Goal: Task Accomplishment & Management: Complete application form

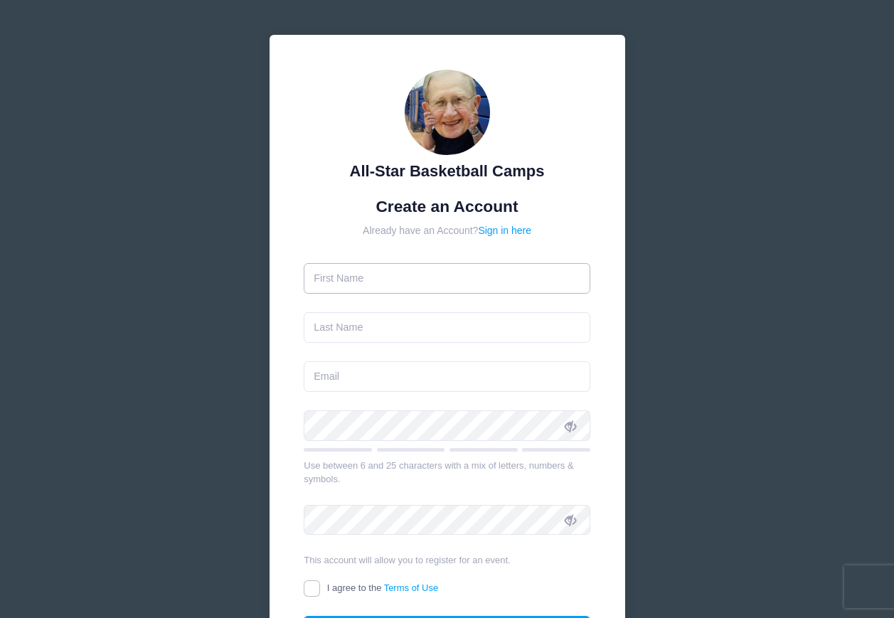
click at [493, 272] on input "text" at bounding box center [447, 278] width 287 height 31
type input "Kourtney"
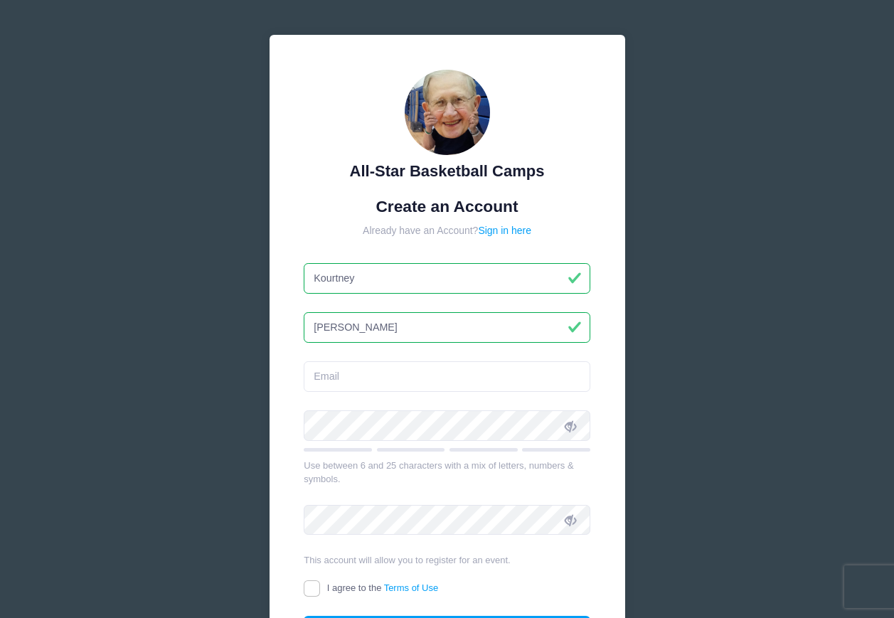
type input "[PERSON_NAME]"
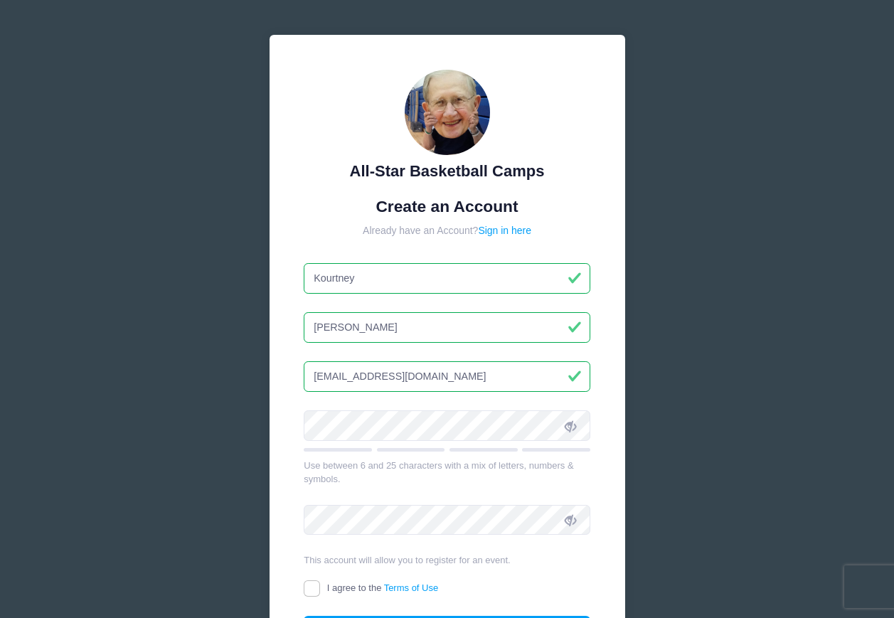
type input "[EMAIL_ADDRESS][DOMAIN_NAME]"
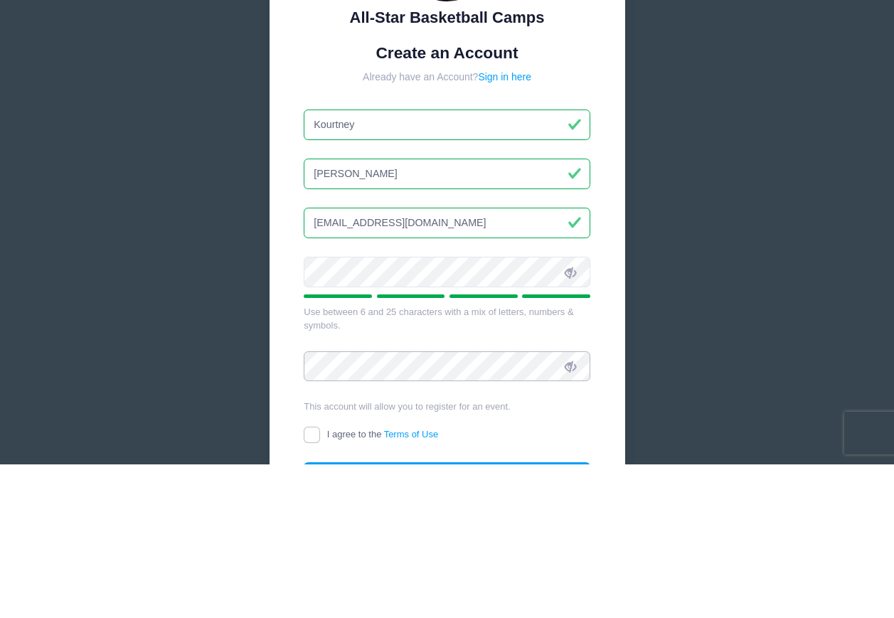
scroll to position [100, 0]
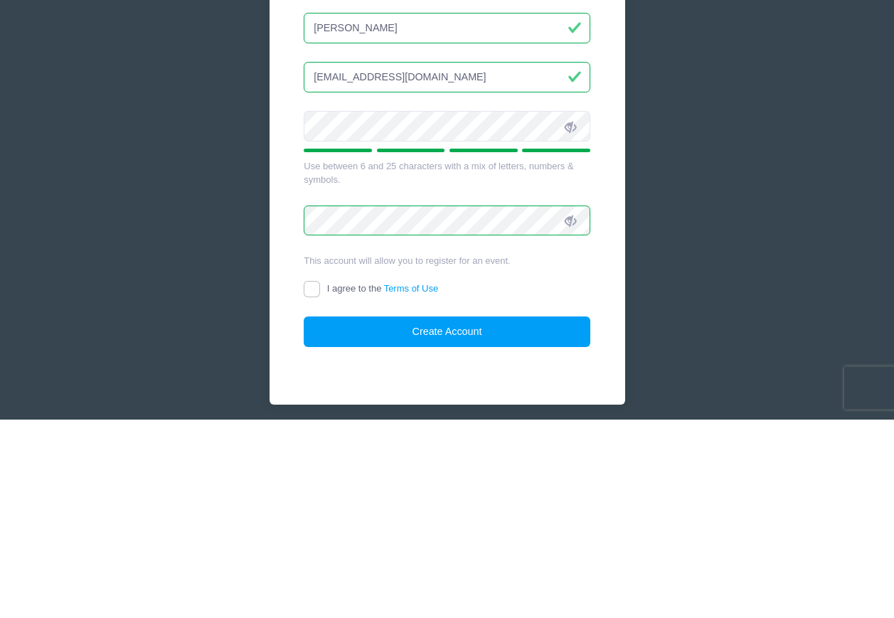
click at [317, 480] on input "I agree to the Terms of Use" at bounding box center [312, 488] width 16 height 16
checkbox input "true"
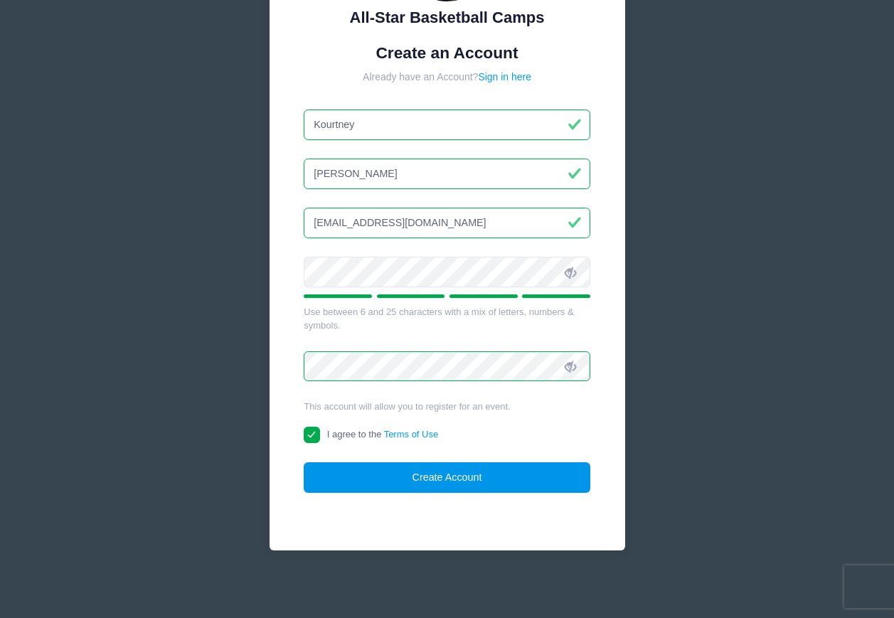
click at [415, 484] on button "Create Account" at bounding box center [447, 477] width 287 height 31
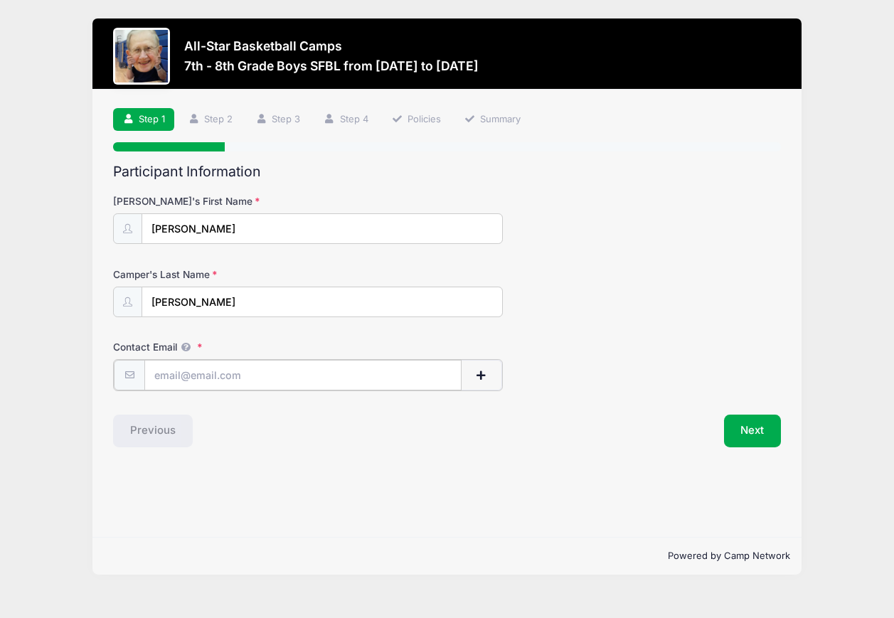
click at [268, 371] on input "Contact Email" at bounding box center [302, 375] width 317 height 31
type input "[EMAIL_ADDRESS][DOMAIN_NAME]"
click at [756, 431] on button "Next" at bounding box center [753, 429] width 58 height 33
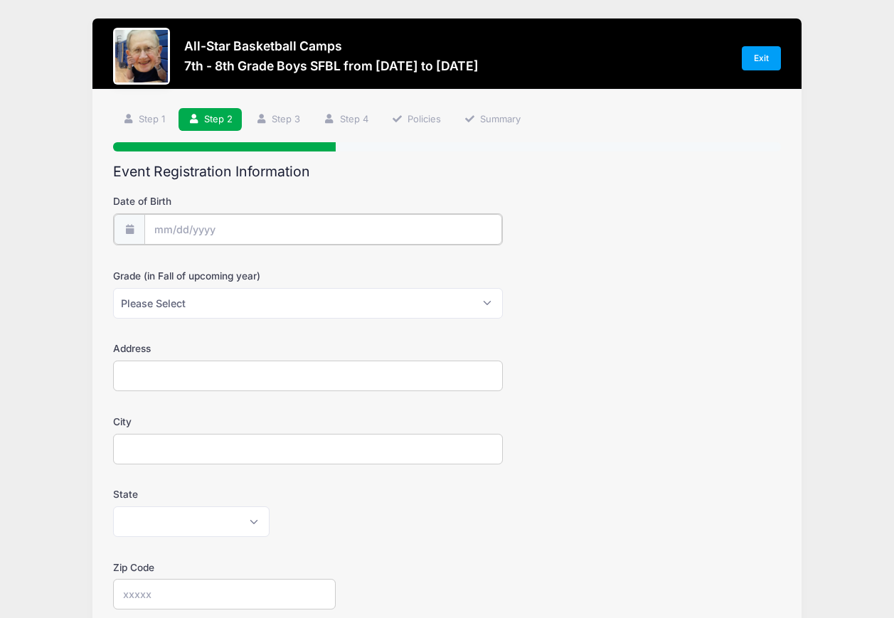
click at [200, 231] on input "Date of Birth" at bounding box center [323, 229] width 358 height 31
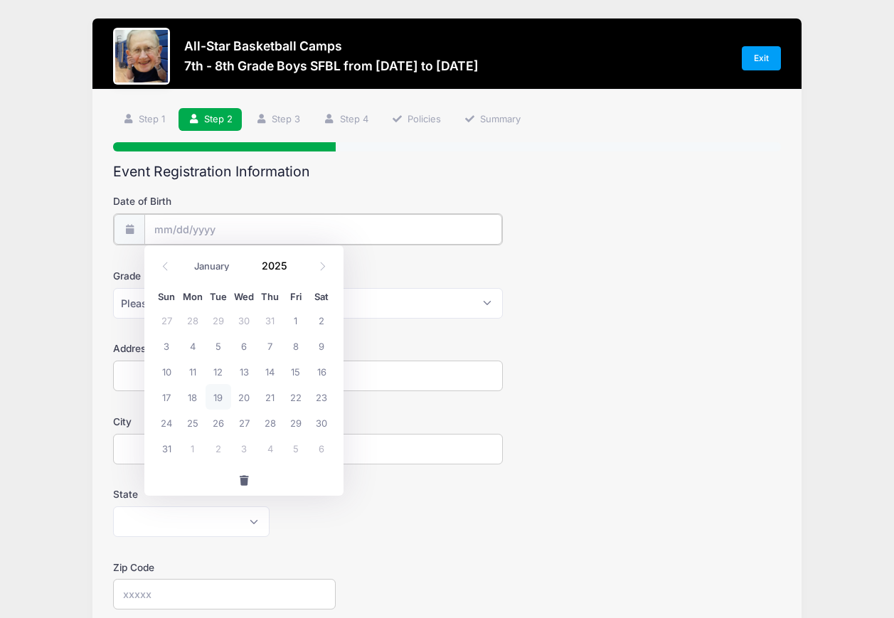
click at [174, 230] on input "Date of Birth" at bounding box center [323, 229] width 358 height 31
click at [164, 274] on span at bounding box center [165, 267] width 23 height 24
click at [169, 270] on icon at bounding box center [165, 266] width 9 height 9
click at [171, 274] on span at bounding box center [165, 267] width 23 height 24
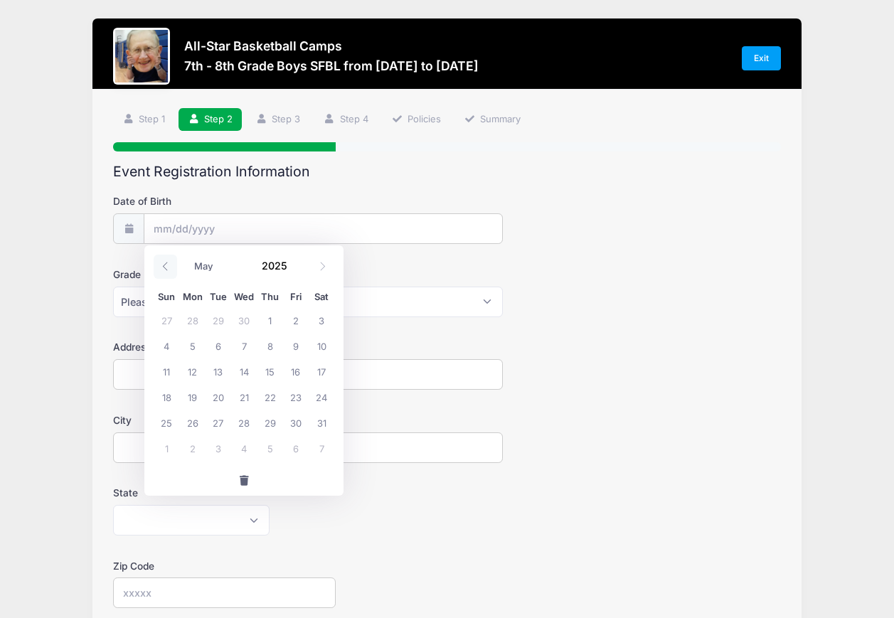
select select "3"
click at [269, 349] on span "10" at bounding box center [270, 346] width 26 height 26
type input "[DATE]"
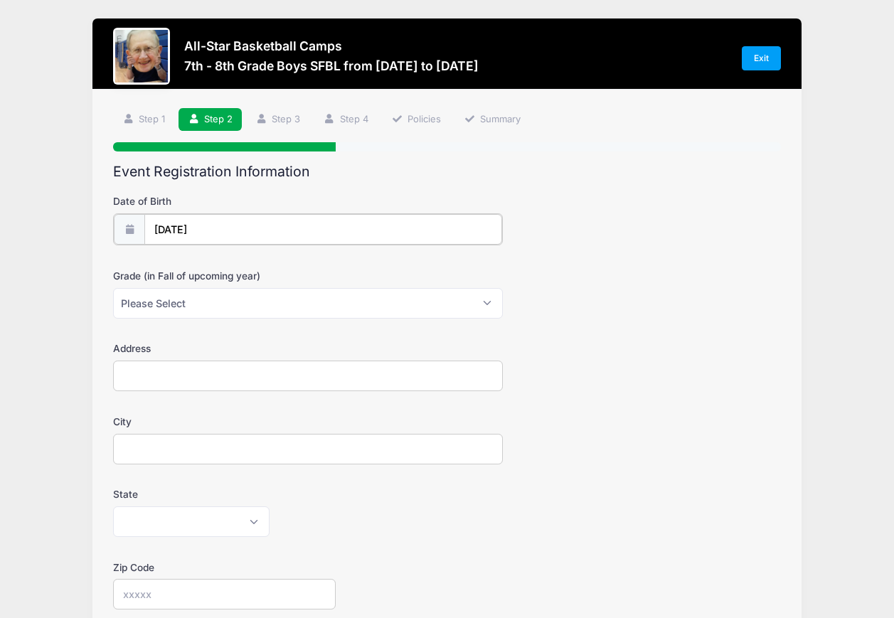
click at [263, 233] on input "[DATE]" at bounding box center [323, 229] width 358 height 31
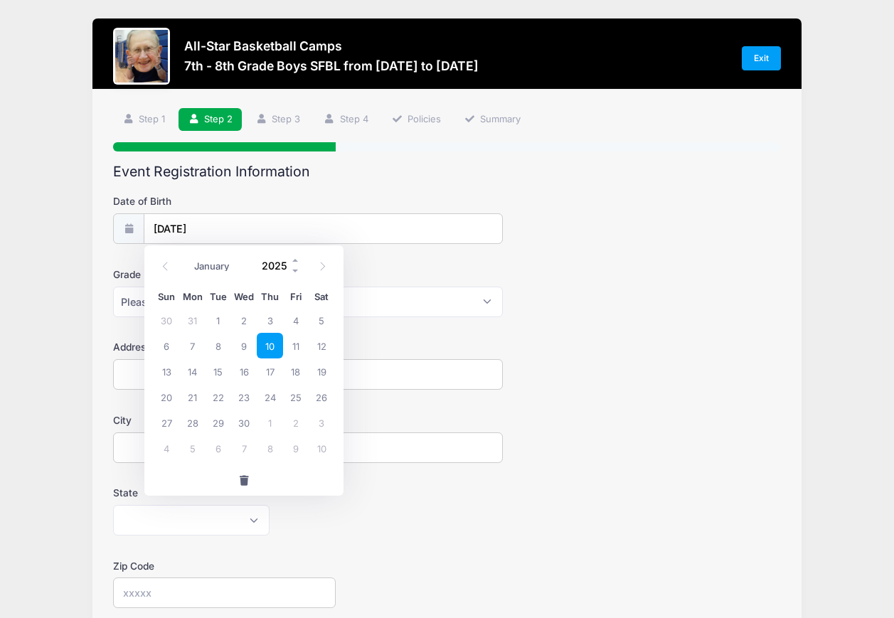
click at [270, 267] on input "2025" at bounding box center [278, 265] width 46 height 21
click at [289, 270] on input "2025" at bounding box center [278, 265] width 46 height 21
click at [294, 275] on span at bounding box center [296, 270] width 10 height 11
click at [290, 270] on input "2024" at bounding box center [278, 265] width 46 height 21
click at [301, 273] on span at bounding box center [296, 270] width 10 height 11
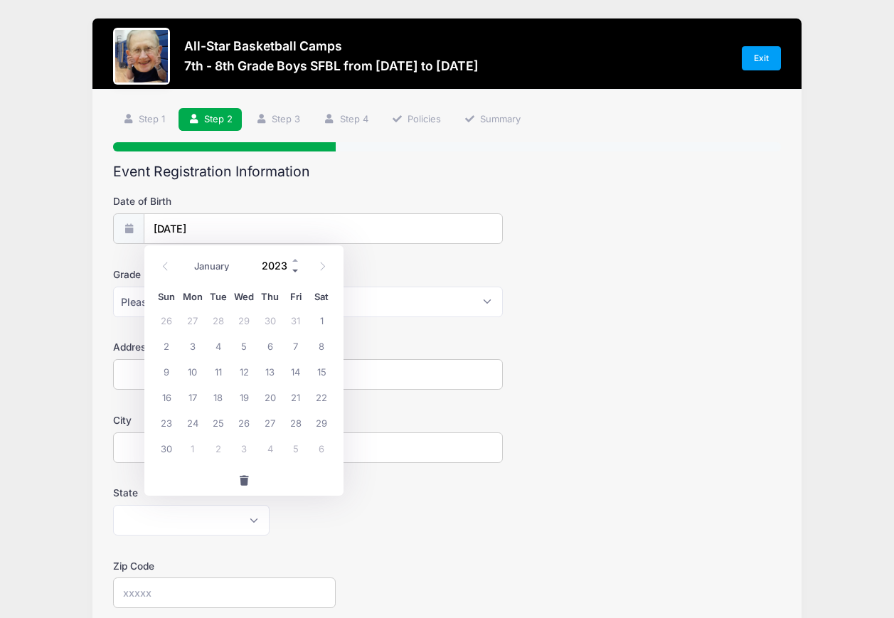
click at [300, 273] on span at bounding box center [296, 270] width 10 height 11
click at [300, 275] on span at bounding box center [296, 270] width 10 height 11
click at [298, 272] on span at bounding box center [296, 270] width 10 height 11
click at [298, 275] on span at bounding box center [296, 270] width 10 height 11
click at [300, 276] on input "2019" at bounding box center [278, 265] width 46 height 21
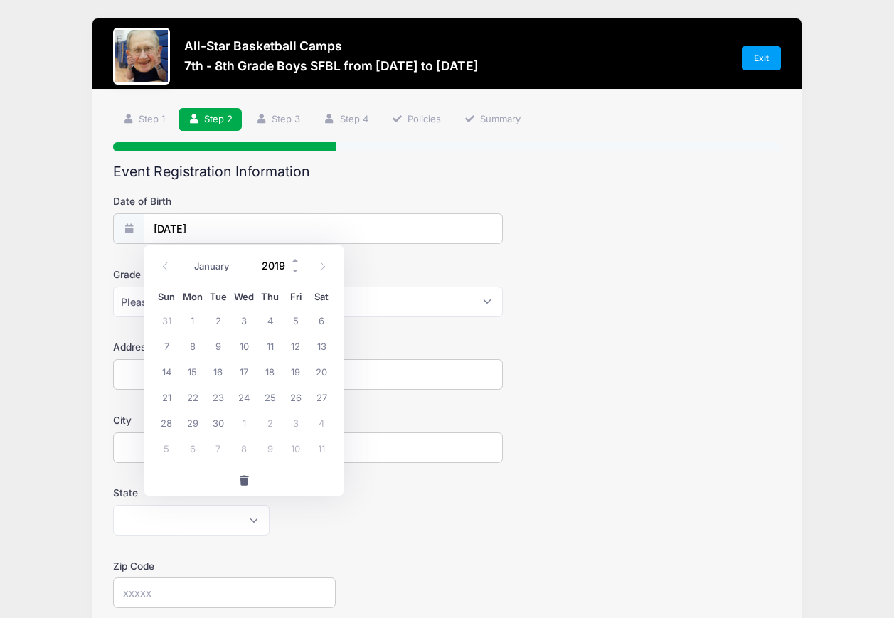
click at [290, 272] on input "2019" at bounding box center [278, 265] width 46 height 21
click at [295, 277] on div "January February March April May June July August September October November [D…" at bounding box center [244, 266] width 181 height 33
click at [302, 277] on div "January February March April May June July August September October November [D…" at bounding box center [244, 266] width 181 height 33
click at [289, 263] on input "2019" at bounding box center [278, 265] width 46 height 21
click at [301, 274] on span at bounding box center [296, 270] width 10 height 11
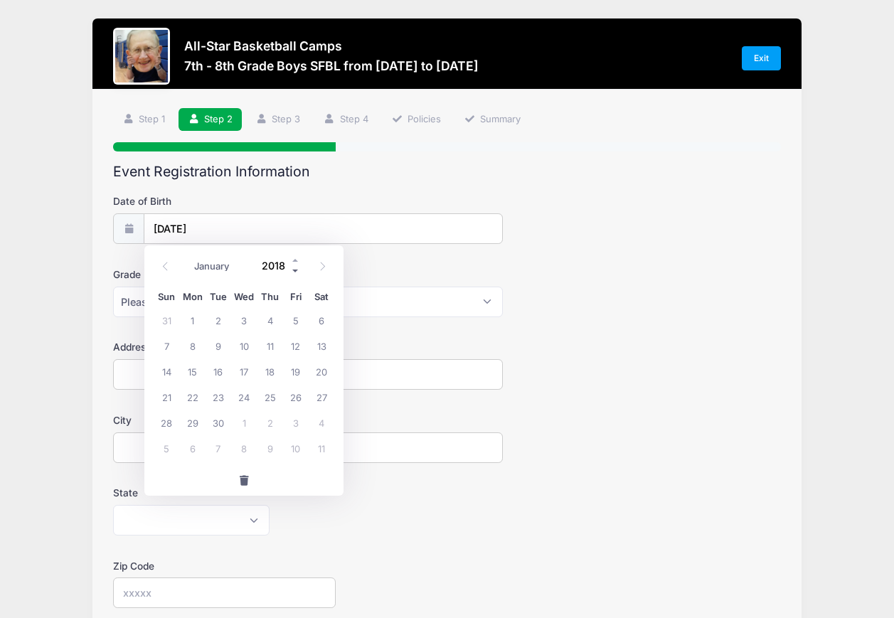
click at [300, 274] on span at bounding box center [296, 270] width 10 height 11
click at [301, 271] on span at bounding box center [296, 270] width 10 height 11
click at [299, 272] on span at bounding box center [296, 270] width 10 height 11
click at [290, 266] on input "2015" at bounding box center [278, 265] width 46 height 21
click at [290, 263] on input "2015" at bounding box center [278, 265] width 46 height 21
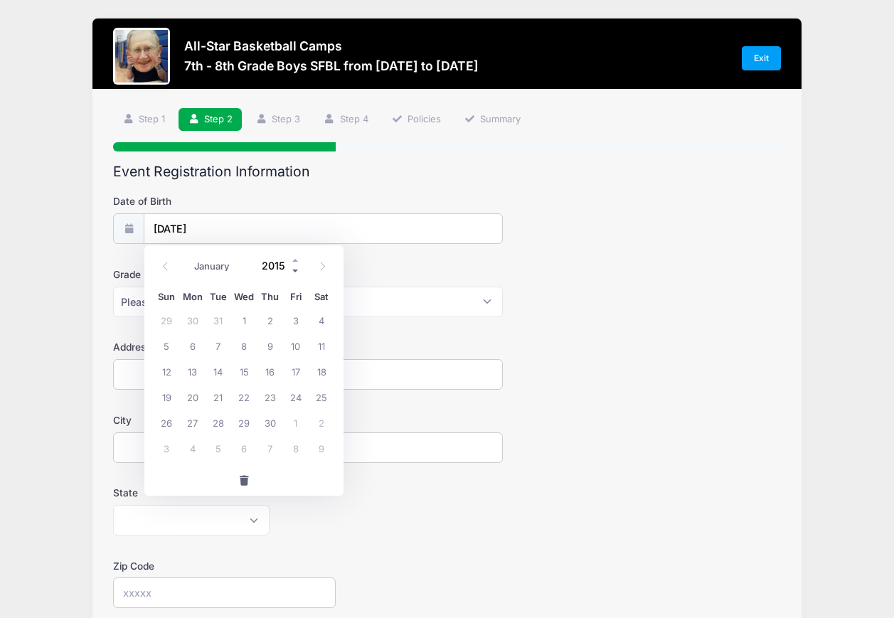
click at [301, 274] on span at bounding box center [296, 270] width 10 height 11
type input "2014"
click at [272, 342] on span "10" at bounding box center [270, 346] width 26 height 26
type input "[DATE]"
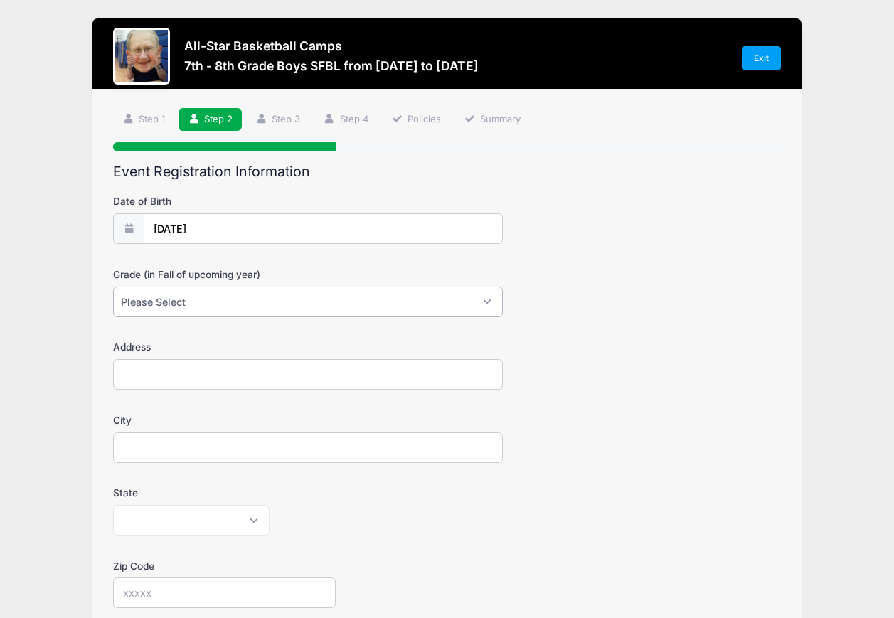
click at [346, 303] on select "Please Select 1st 2nd 3rd 4th 5th 6th 7th 8th 9th 10th 11th 12th" at bounding box center [308, 302] width 390 height 31
select select "7th"
click at [277, 366] on input "Address" at bounding box center [308, 374] width 390 height 31
type input "[GEOGRAPHIC_DATA]"
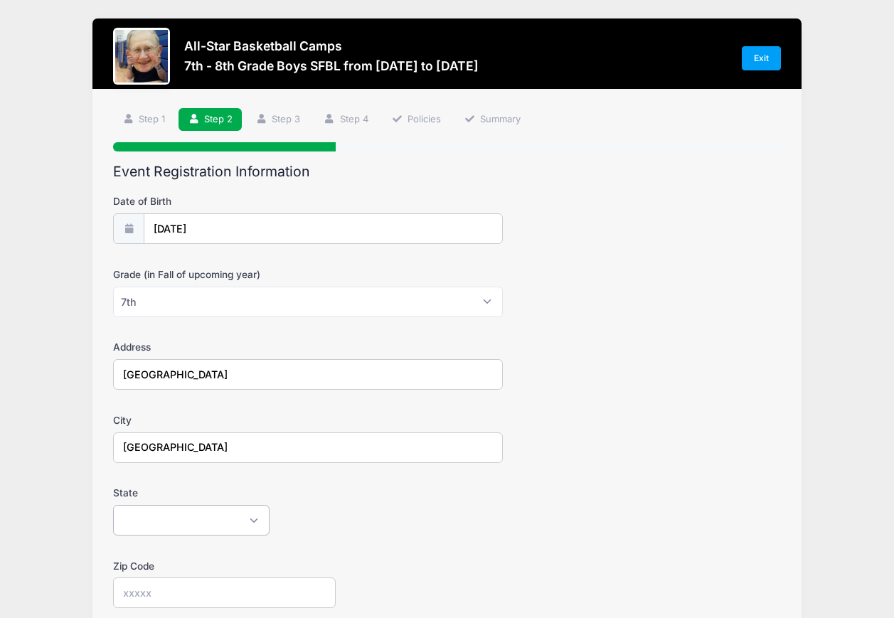
scroll to position [235, 0]
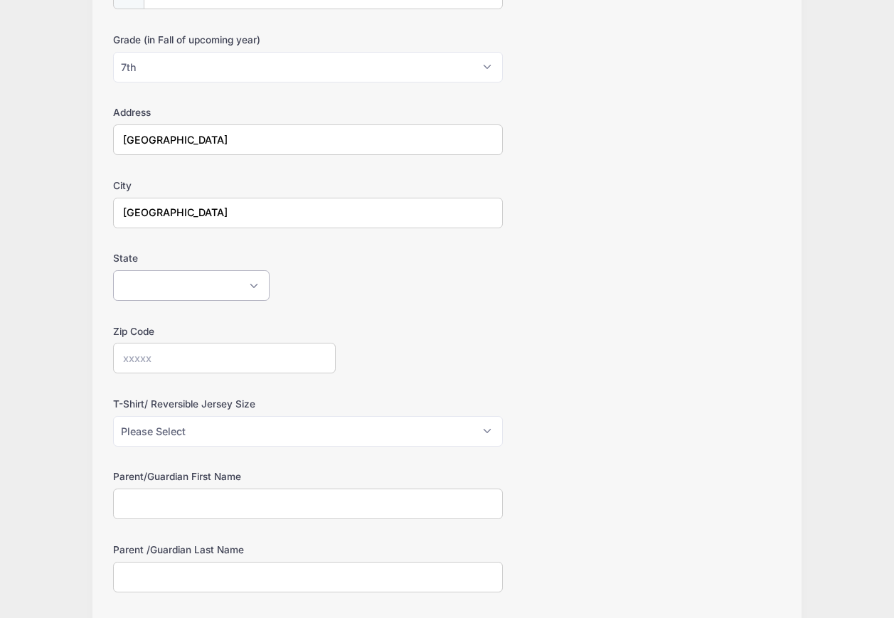
select select "MI"
click at [267, 359] on input "Zip Code" at bounding box center [224, 358] width 223 height 31
type input "49240"
click at [318, 423] on select "Please Select Youth Large Youth XL Adult Small Adult Medium Adult Large Adult XL" at bounding box center [308, 432] width 390 height 31
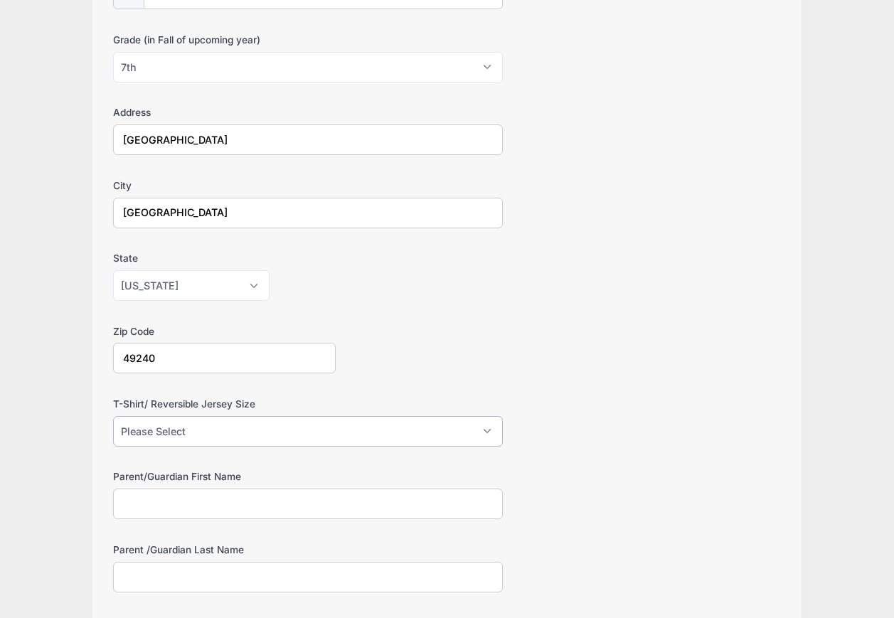
select select "Adult Small"
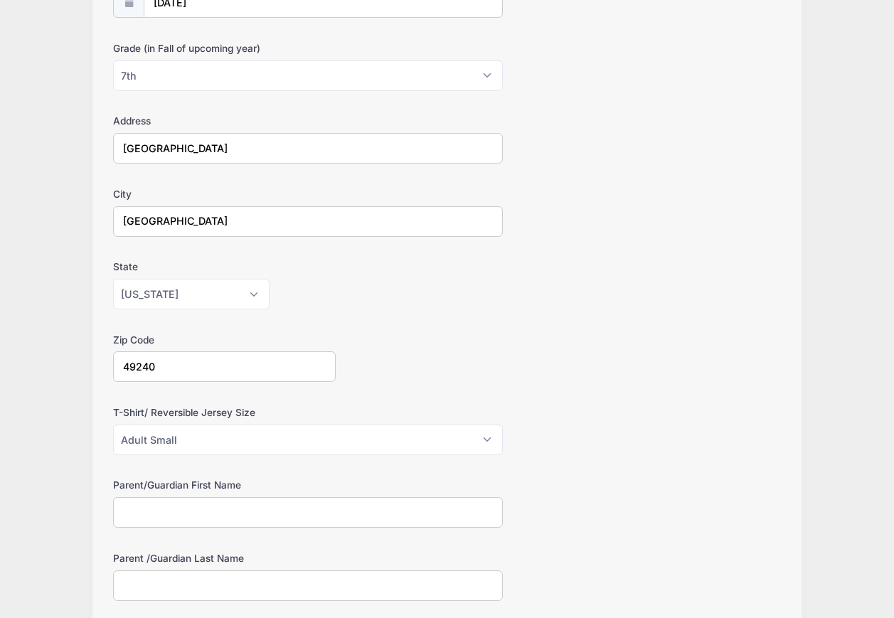
click at [329, 517] on input "Parent/Guardian First Name" at bounding box center [308, 512] width 390 height 31
type input "Kourtney"
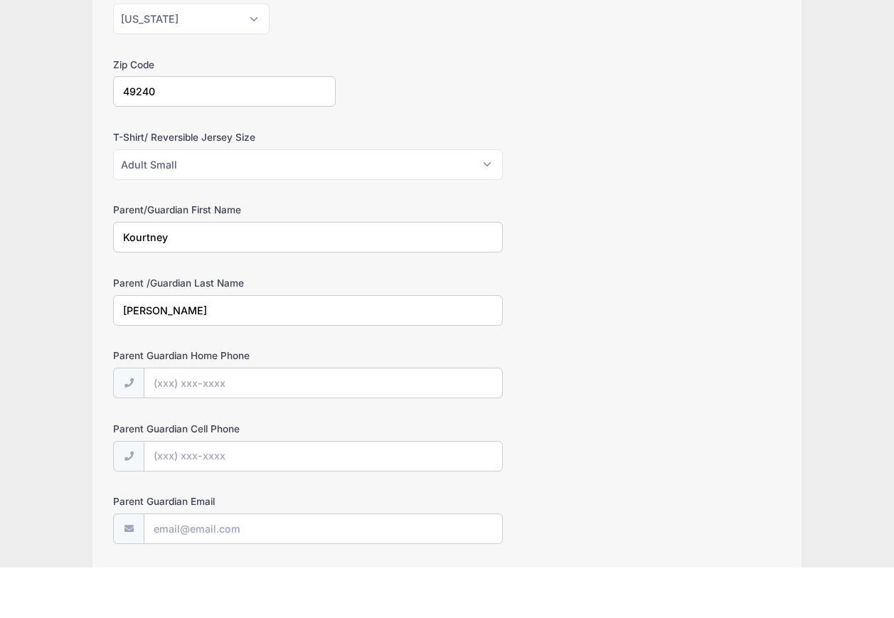
type input "[PERSON_NAME]"
click at [296, 420] on input "Parent Guardian Home Phone" at bounding box center [323, 435] width 358 height 31
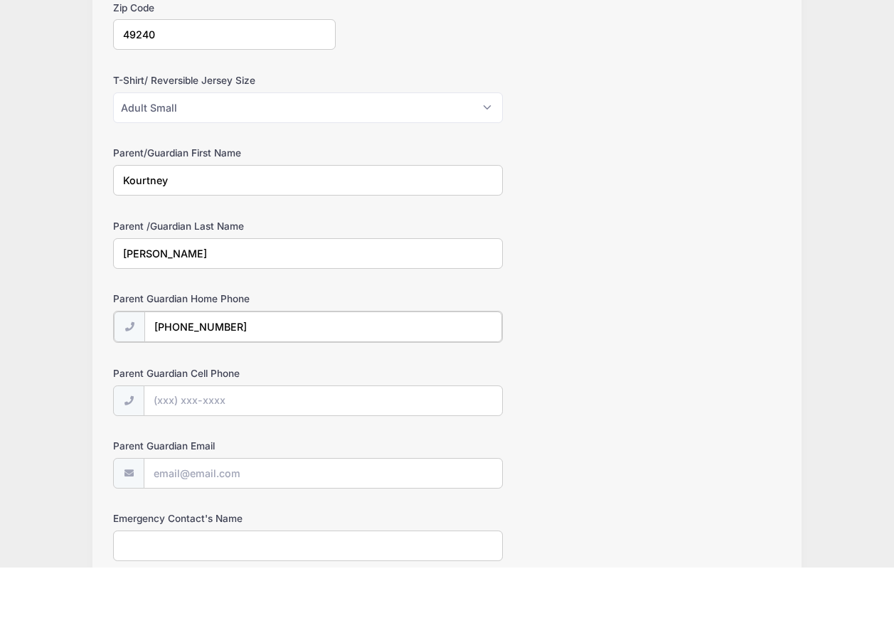
scroll to position [516, 0]
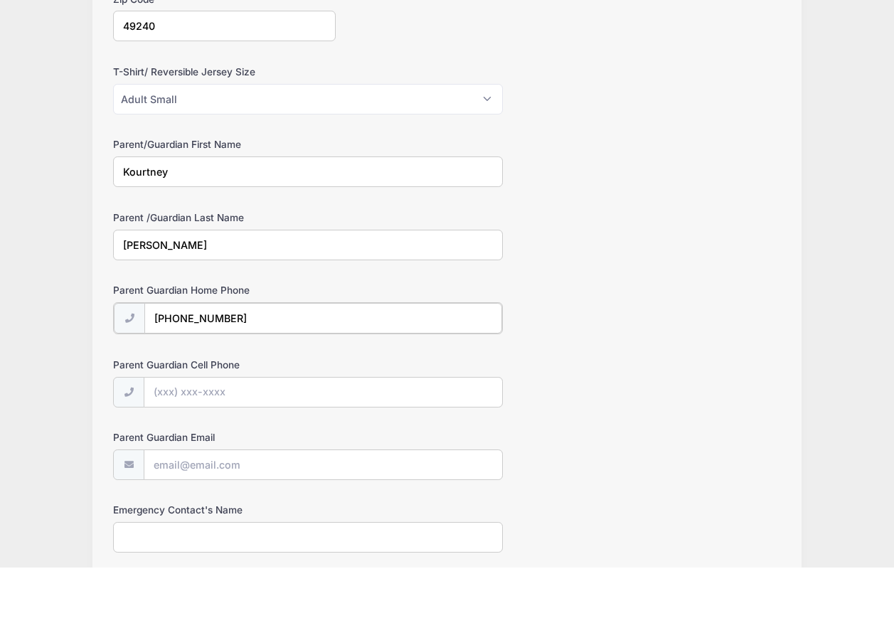
type input "[PHONE_NUMBER]"
click at [260, 500] on input "Parent Guardian Email" at bounding box center [323, 515] width 358 height 31
type input "[EMAIL_ADDRESS][DOMAIN_NAME]"
click at [238, 572] on input "Emergency Contact's Name" at bounding box center [308, 587] width 390 height 31
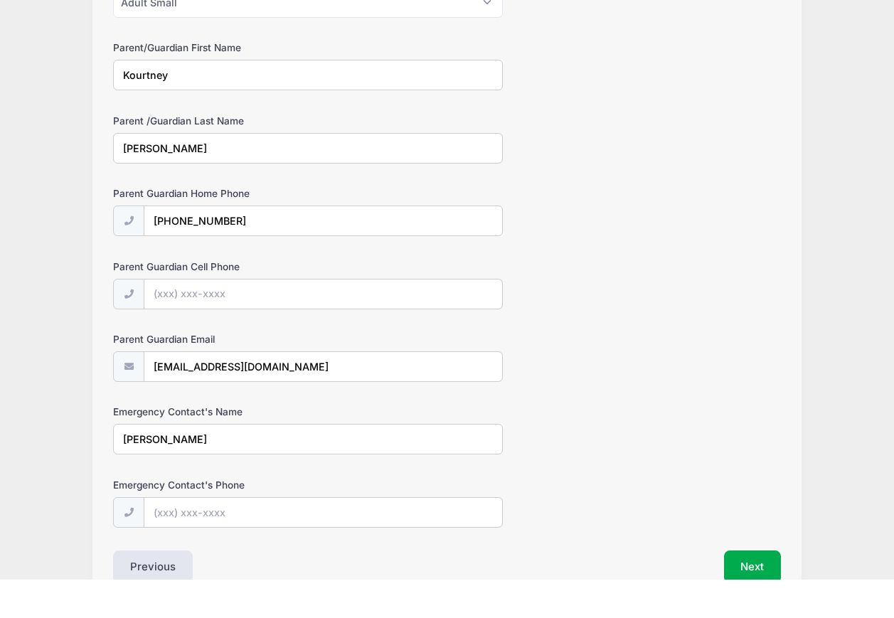
scroll to position [627, 0]
type input "[PERSON_NAME]"
click at [243, 535] on input "Emergency Contact's Phone" at bounding box center [323, 550] width 358 height 31
type input "[PHONE_NUMBER]"
click at [779, 588] on button "Next" at bounding box center [753, 604] width 58 height 33
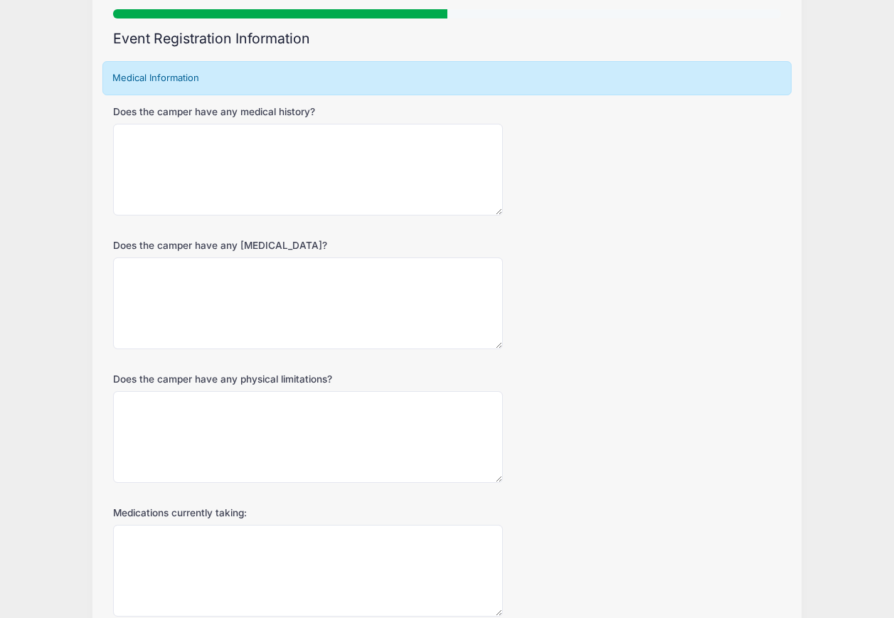
scroll to position [1, 0]
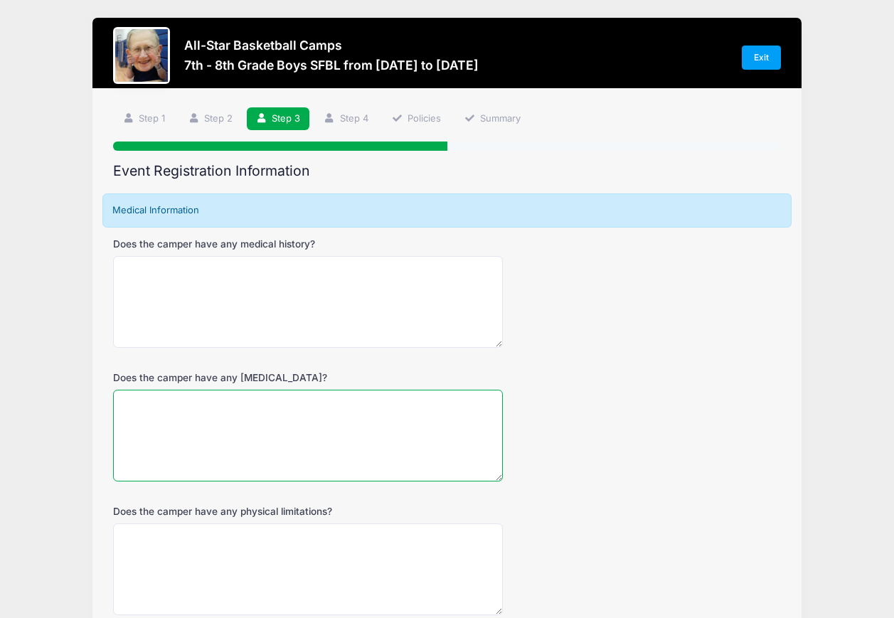
click at [309, 421] on textarea "Does the camper have any [MEDICAL_DATA]?" at bounding box center [308, 436] width 390 height 92
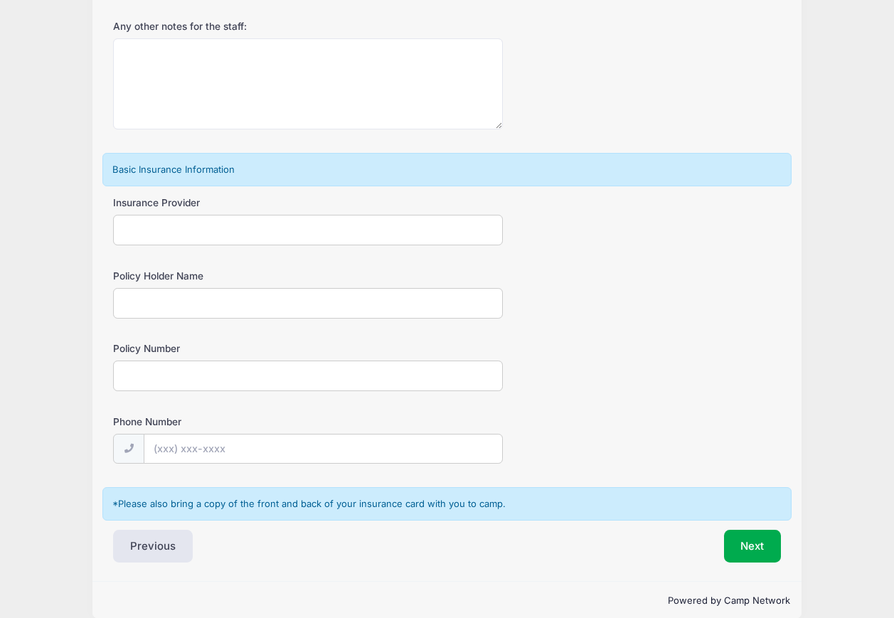
scroll to position [753, 0]
type textarea "Seasonal"
click at [322, 242] on input "Insurance Provider" at bounding box center [308, 231] width 390 height 31
type input "Blue Cross Blue Shield"
click at [382, 306] on input "Policy Holder Name" at bounding box center [308, 305] width 390 height 31
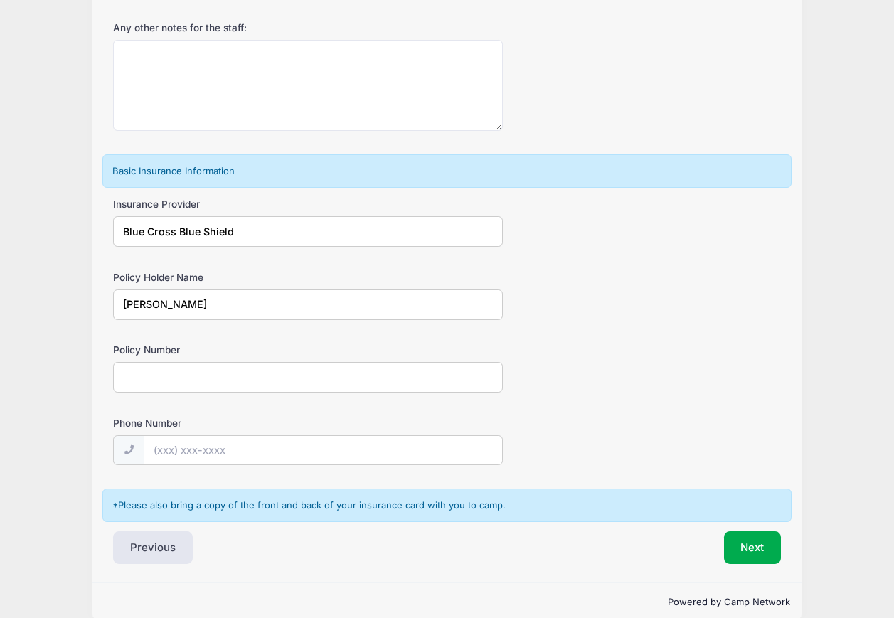
type input "[PERSON_NAME]"
click at [235, 379] on input "Policy Number" at bounding box center [308, 377] width 390 height 31
type input "FMO807415994"
click at [301, 445] on input "Phone Number" at bounding box center [323, 451] width 358 height 31
type input "(187) 773-3437"
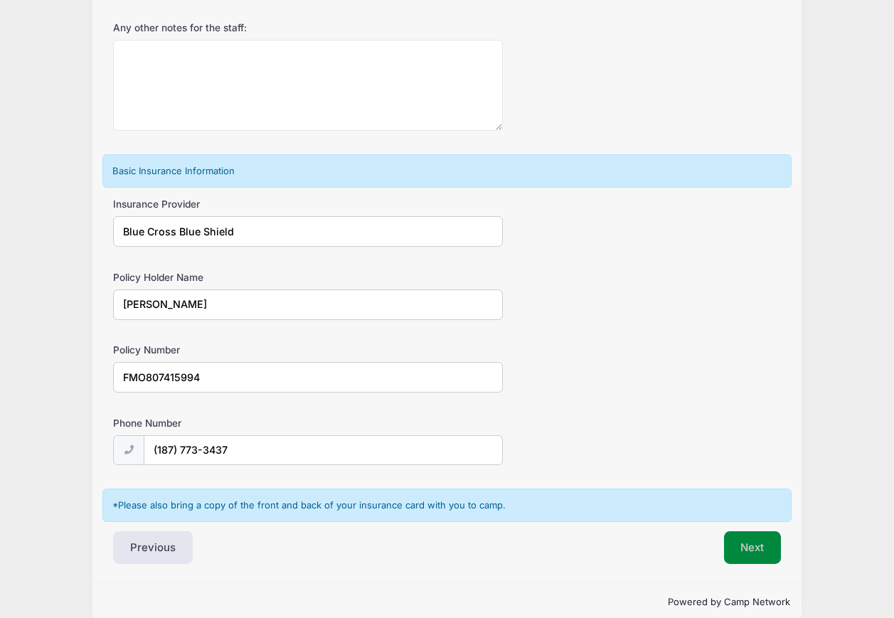
click at [757, 550] on button "Next" at bounding box center [753, 547] width 58 height 33
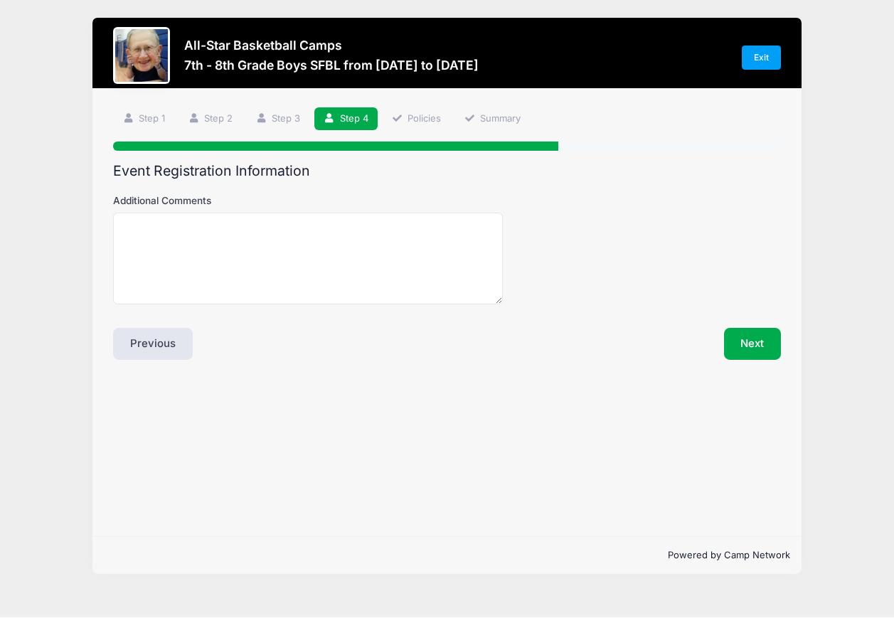
scroll to position [16, 0]
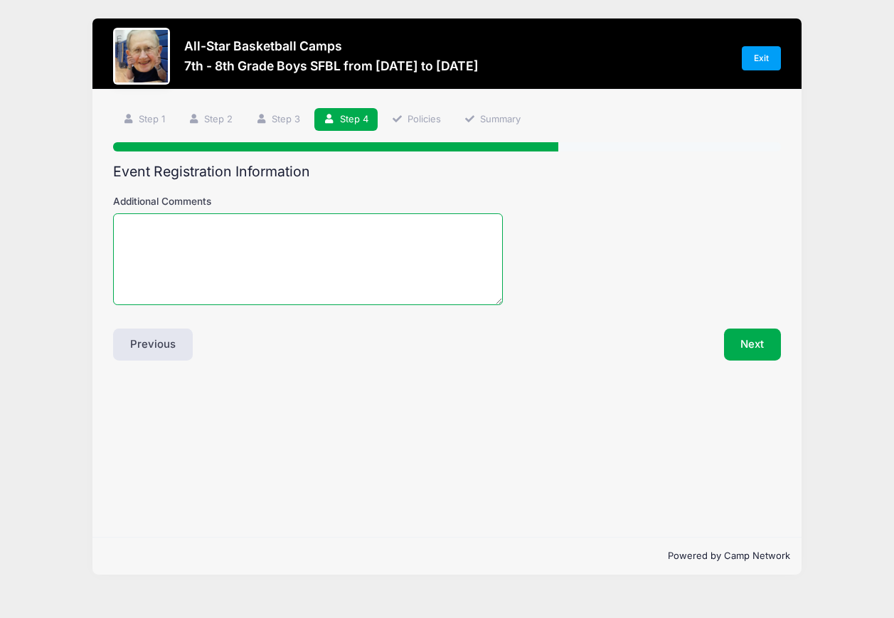
click at [305, 246] on textarea "Additional Comments" at bounding box center [308, 259] width 390 height 92
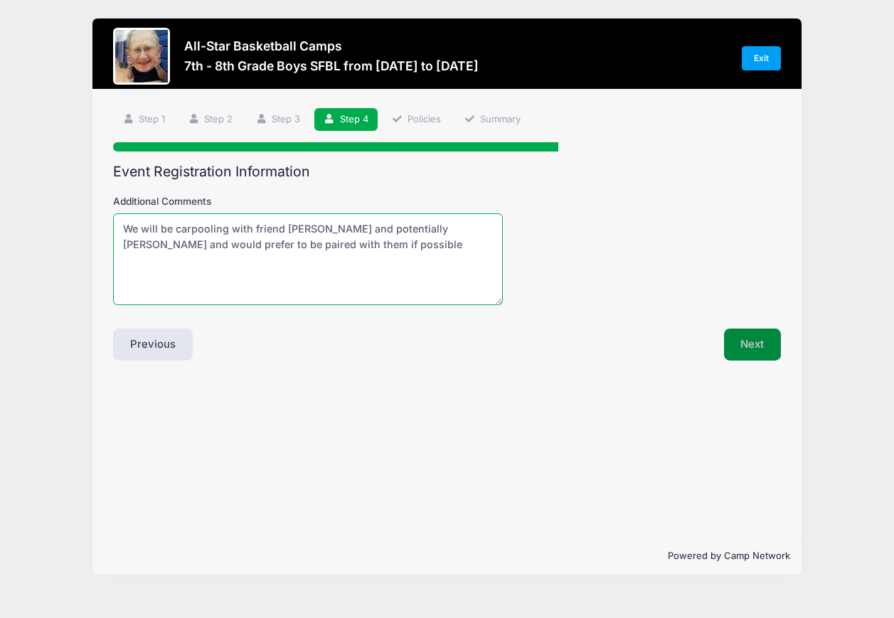
type textarea "We will be carpooling with friend [PERSON_NAME] and potentially [PERSON_NAME] a…"
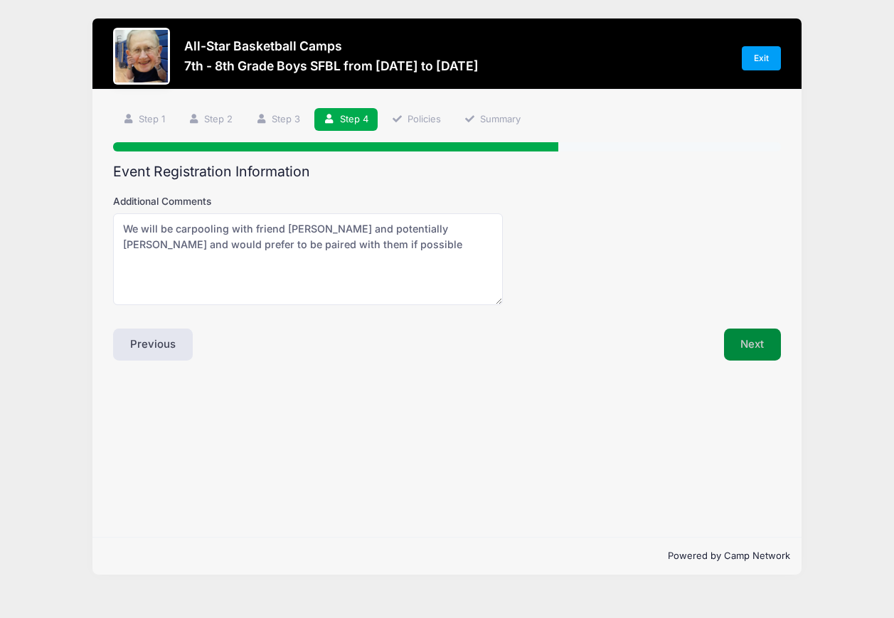
click at [758, 329] on button "Next" at bounding box center [753, 345] width 58 height 33
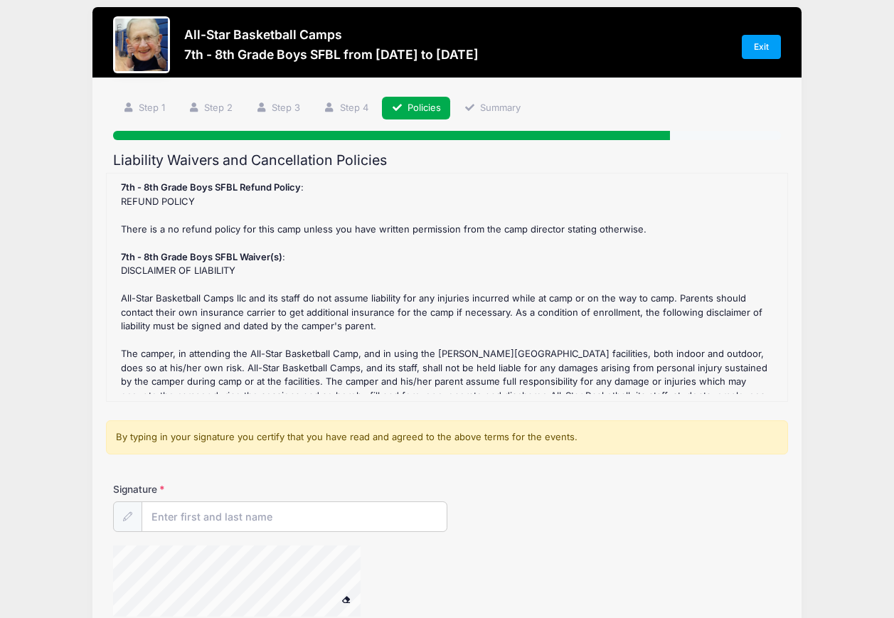
scroll to position [1, 0]
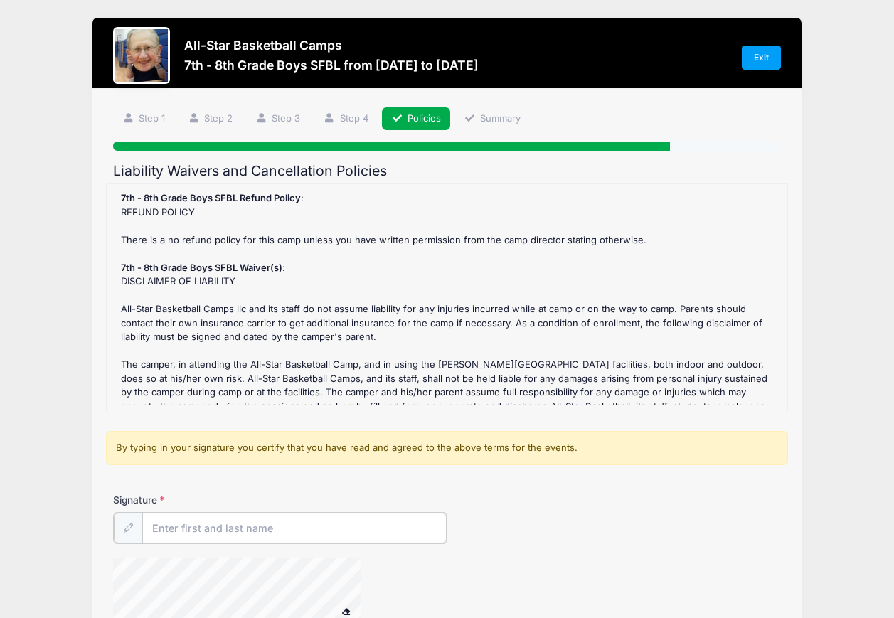
click at [383, 530] on input "Signature" at bounding box center [294, 528] width 305 height 31
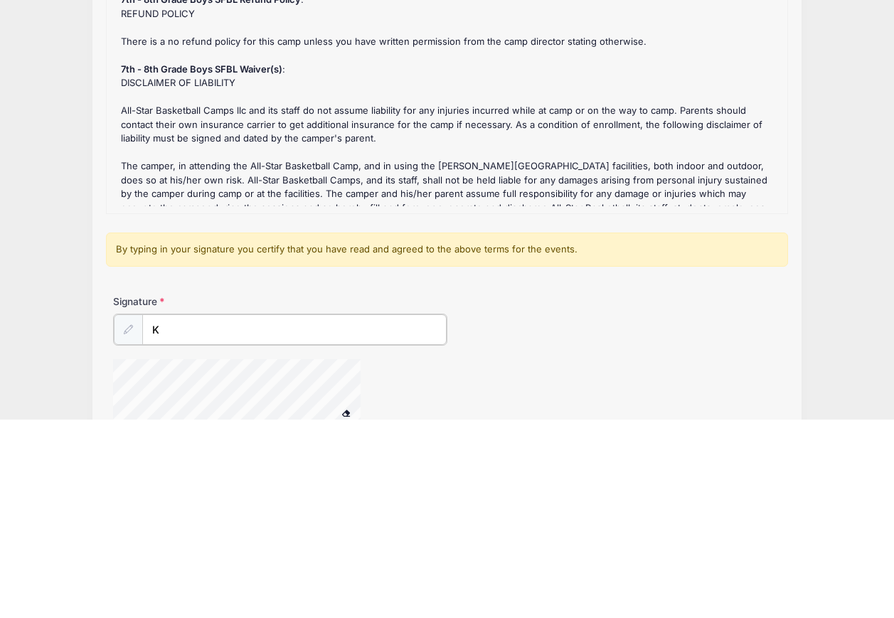
scroll to position [148, 0]
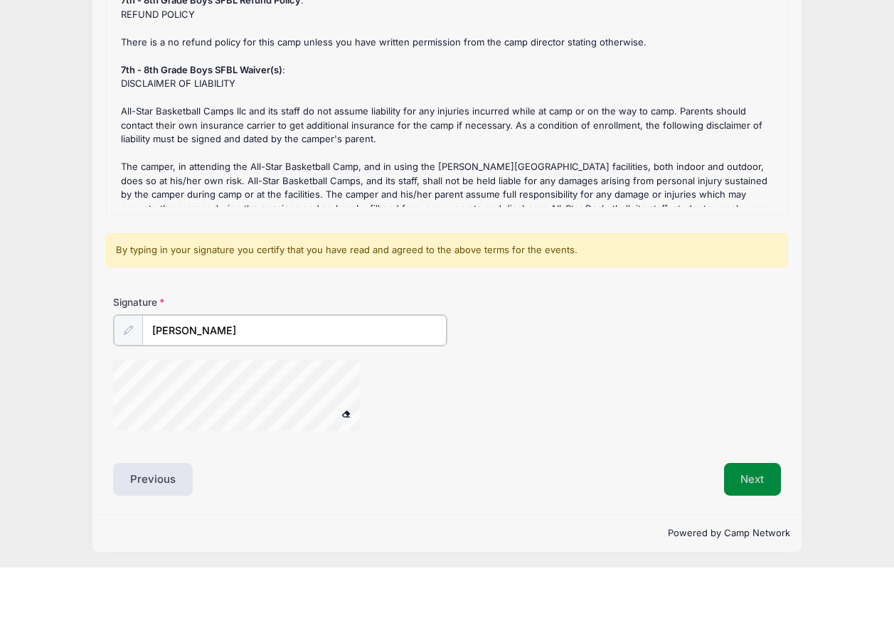
type input "[PERSON_NAME]"
click at [758, 512] on button "Next" at bounding box center [753, 528] width 58 height 33
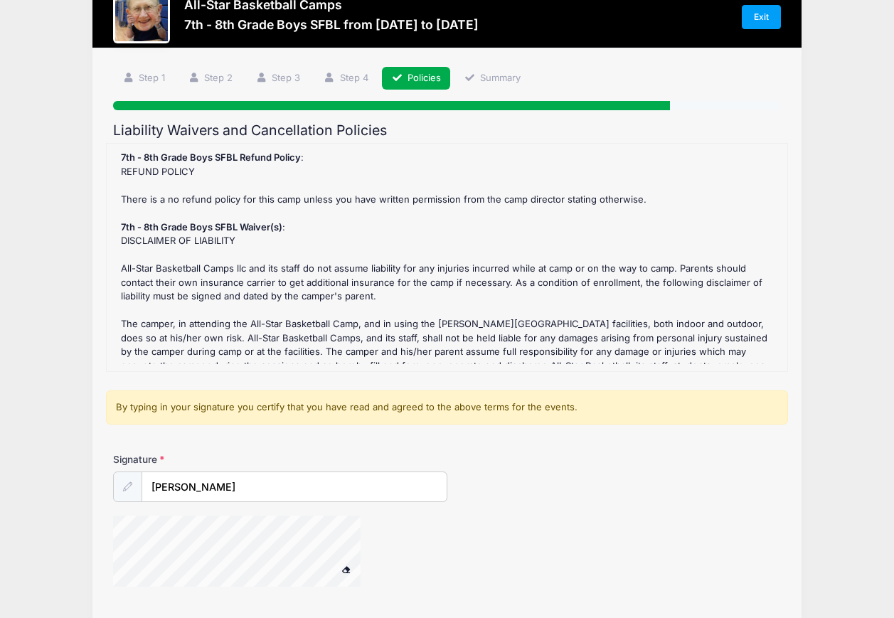
scroll to position [41, 0]
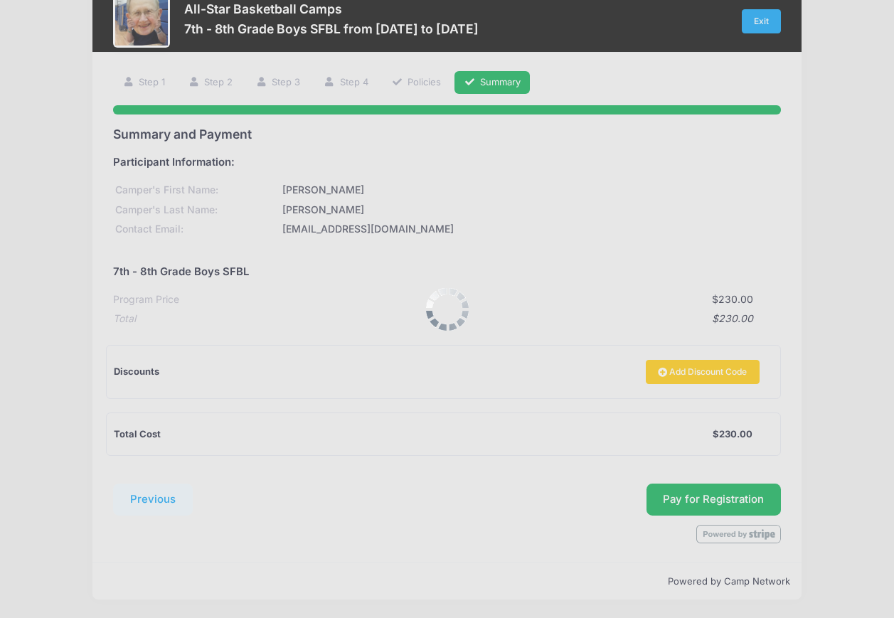
scroll to position [0, 0]
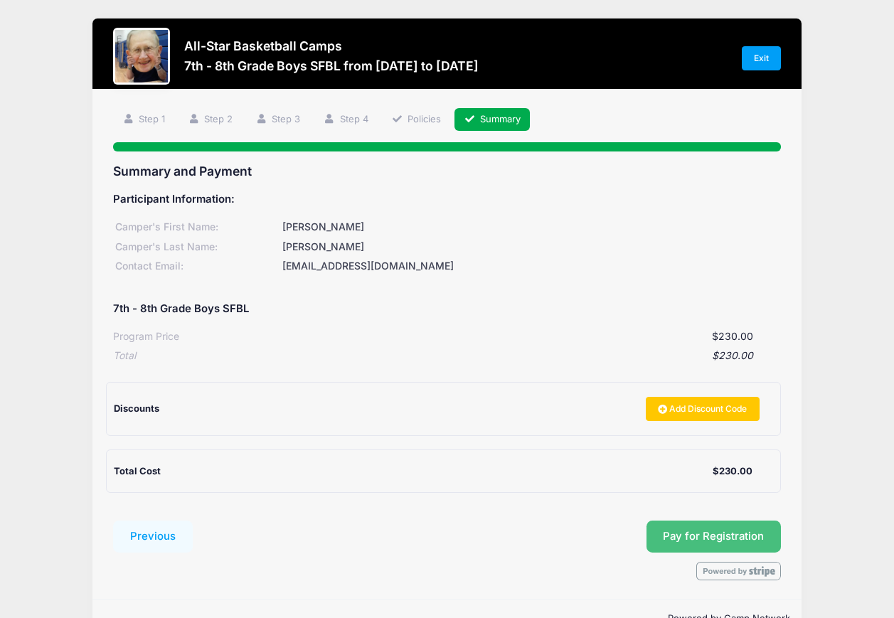
click at [742, 531] on span "Pay for Registration" at bounding box center [713, 536] width 101 height 13
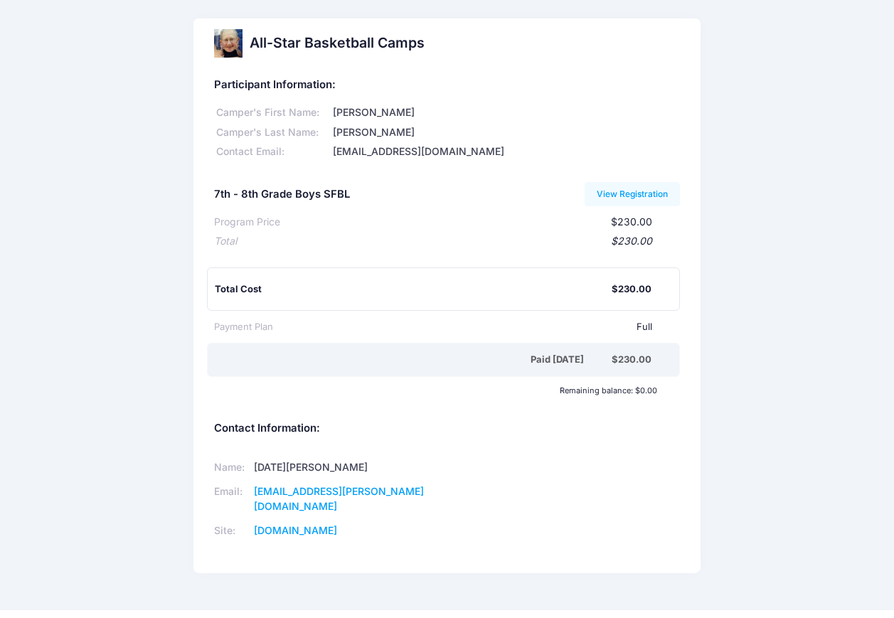
scroll to position [1, 0]
